Goal: Information Seeking & Learning: Learn about a topic

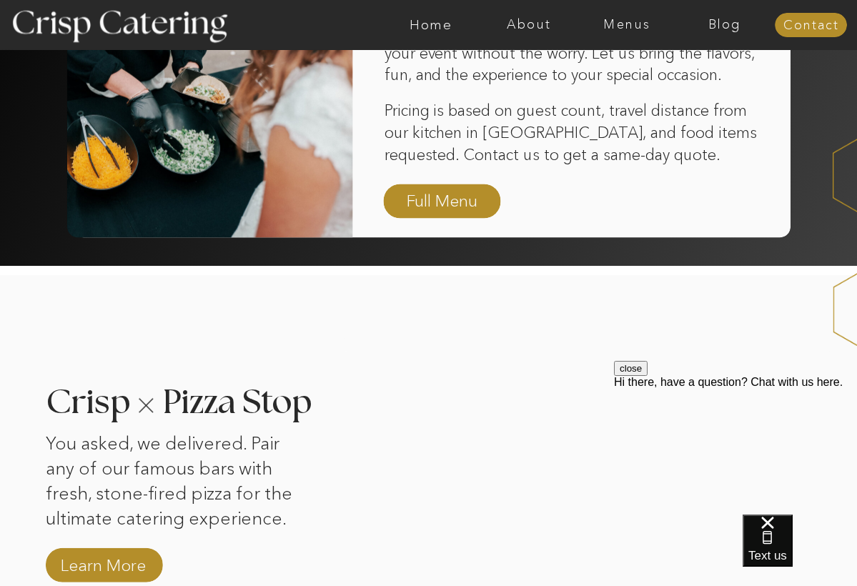
scroll to position [1024, 0]
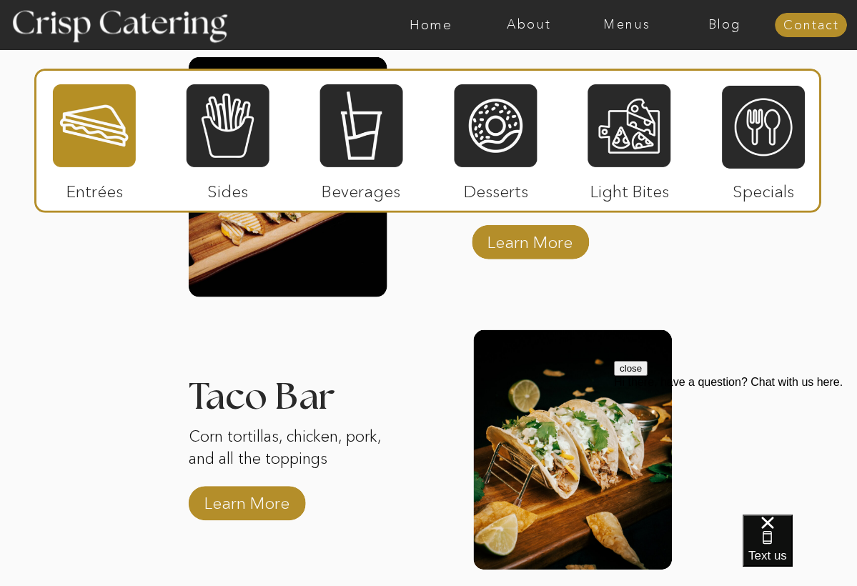
scroll to position [1958, 0]
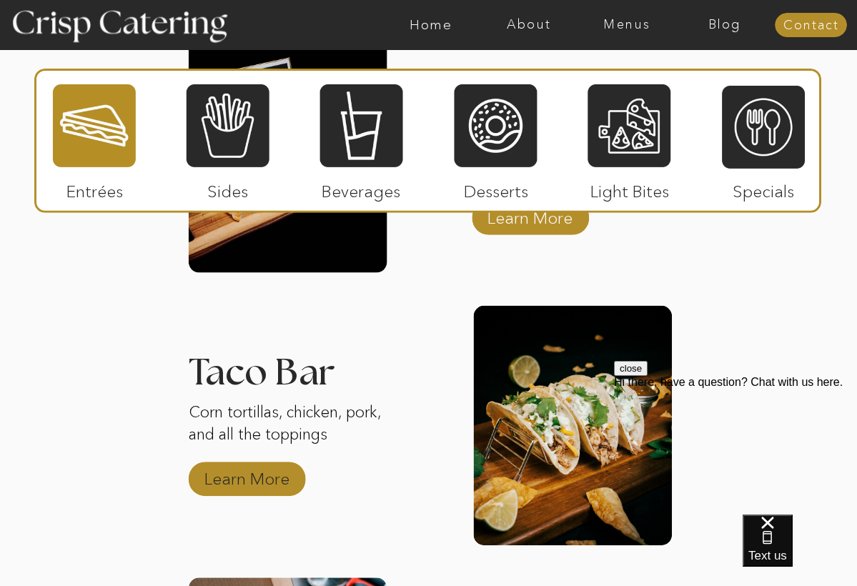
click at [262, 480] on p "Learn More" at bounding box center [247, 475] width 95 height 41
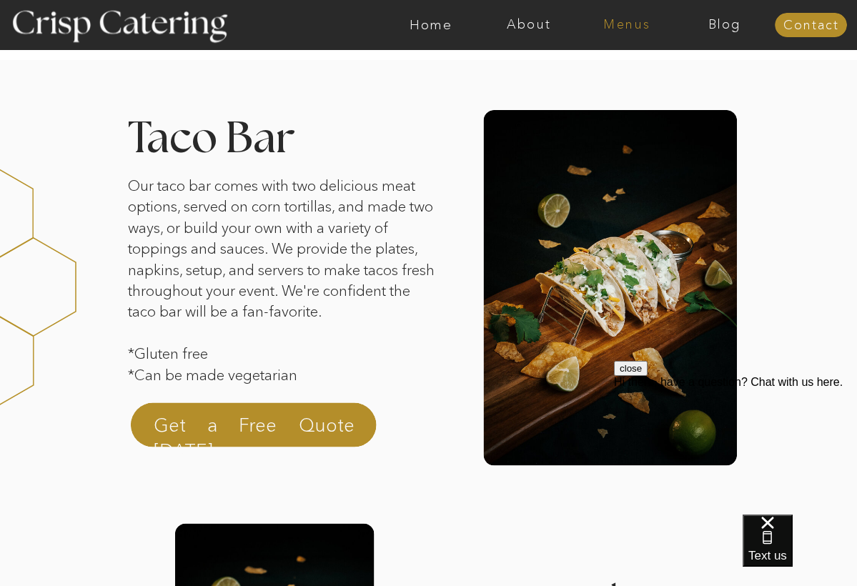
click at [636, 29] on nav "Menus" at bounding box center [627, 25] width 98 height 14
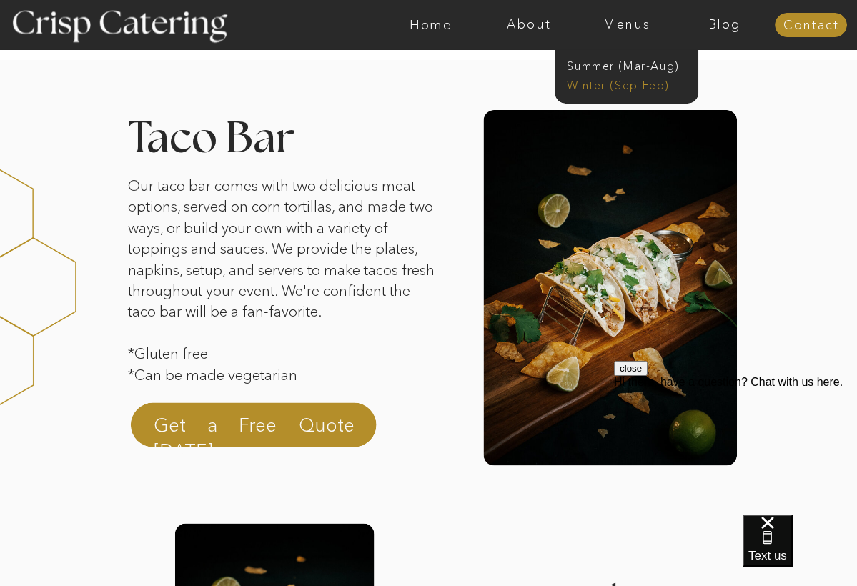
click at [604, 84] on nav "Winter (Sep-Feb)" at bounding box center [625, 84] width 117 height 14
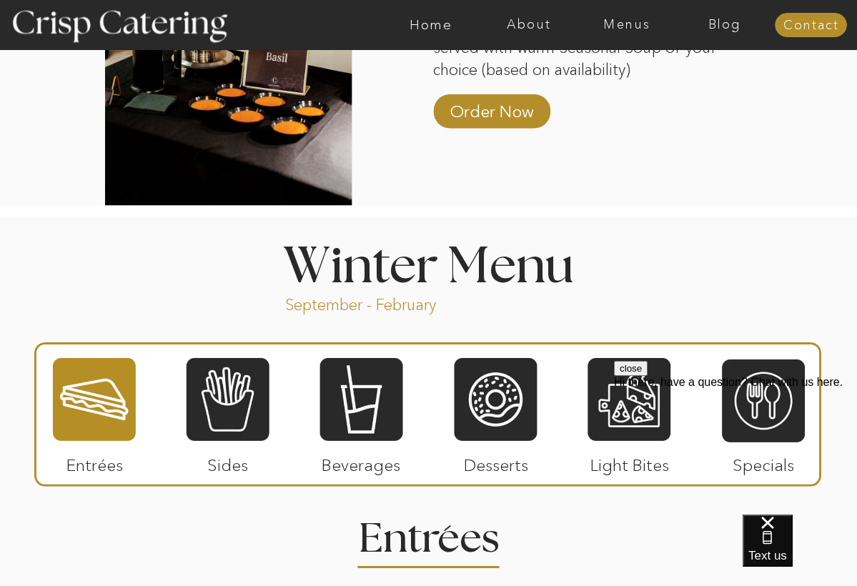
scroll to position [1381, 0]
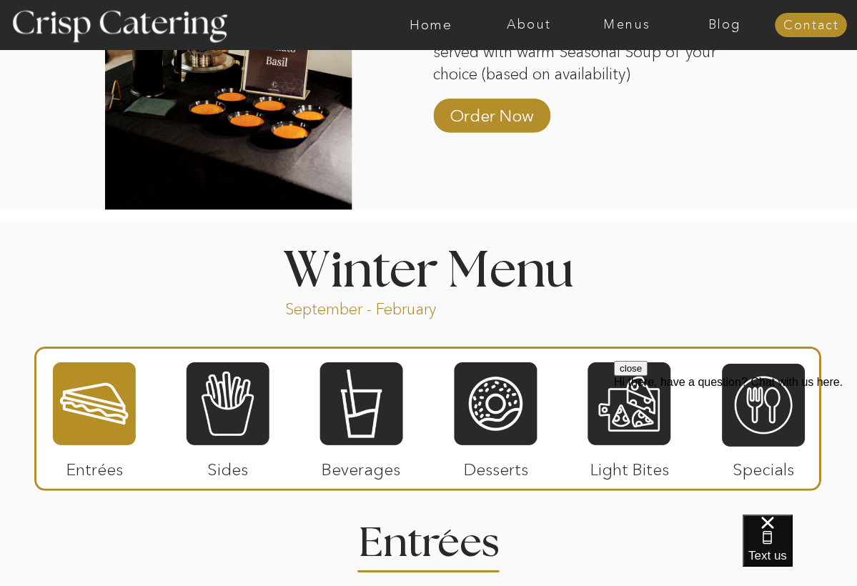
click at [84, 424] on div at bounding box center [94, 404] width 83 height 86
